Goal: Transaction & Acquisition: Subscribe to service/newsletter

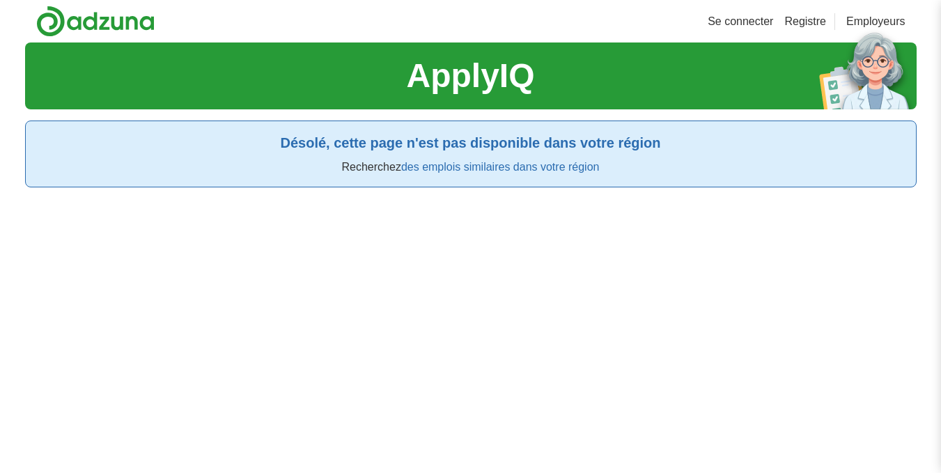
click at [753, 26] on font "Se connecter" at bounding box center [740, 21] width 65 height 12
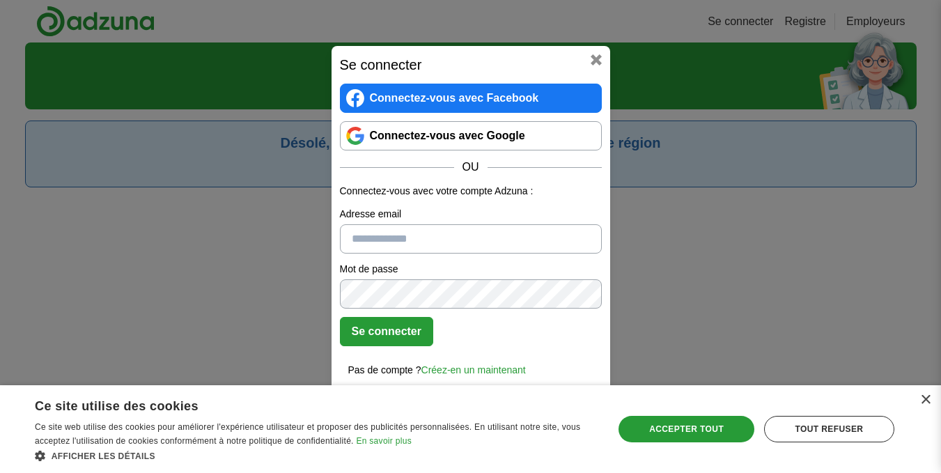
click at [509, 134] on font "Connectez-vous avec Google" at bounding box center [447, 136] width 155 height 12
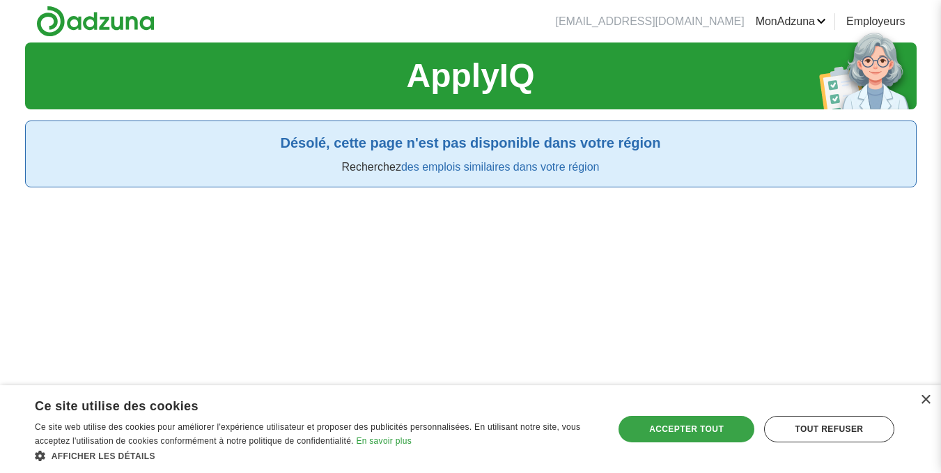
click at [689, 428] on font "Accepter tout" at bounding box center [686, 429] width 75 height 10
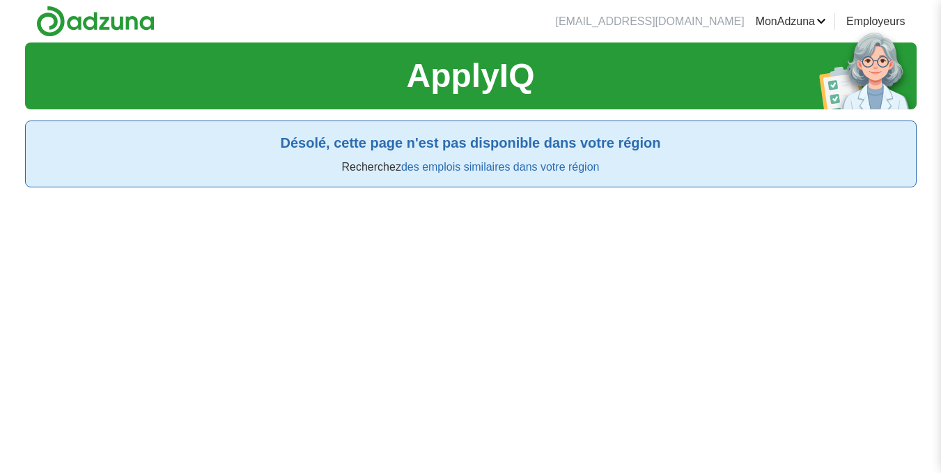
click at [822, 22] on link "MonAdzuna" at bounding box center [791, 21] width 70 height 17
click at [0, 0] on font "Offres d'emploi publiées" at bounding box center [0, 0] width 0 height 0
